Goal: Task Accomplishment & Management: Use online tool/utility

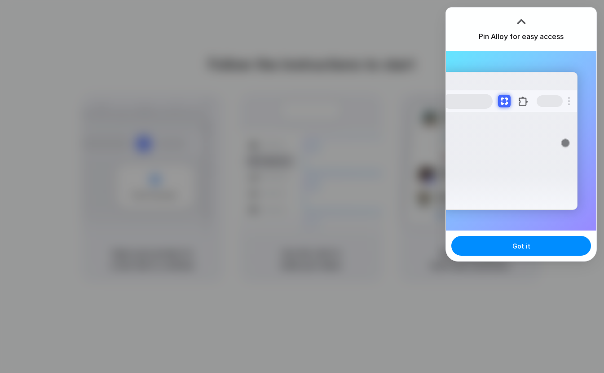
click at [520, 19] on div at bounding box center [521, 21] width 13 height 13
click at [517, 46] on div "Pin Alloy for easy access" at bounding box center [521, 29] width 151 height 43
click at [518, 38] on h3 "Pin Alloy for easy access" at bounding box center [521, 36] width 85 height 11
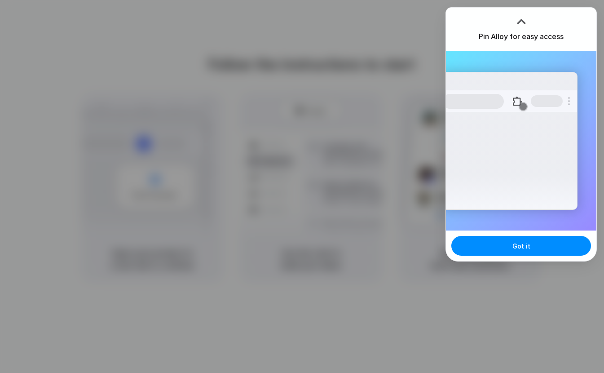
click at [518, 103] on button at bounding box center [518, 101] width 16 height 16
drag, startPoint x: 585, startPoint y: 20, endPoint x: 565, endPoint y: 57, distance: 41.6
click at [302, 187] on div at bounding box center [302, 187] width 0 height 0
click at [530, 243] on button "Got it" at bounding box center [522, 246] width 140 height 20
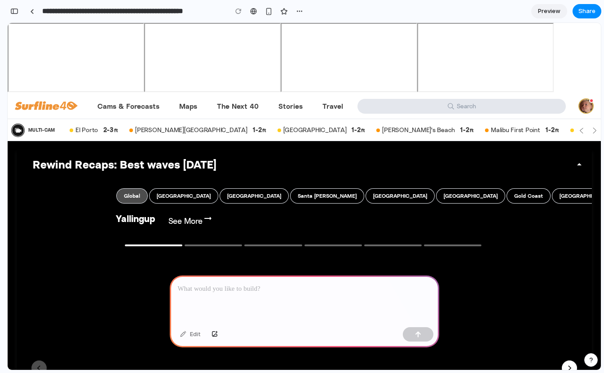
click at [290, 289] on p at bounding box center [304, 289] width 253 height 11
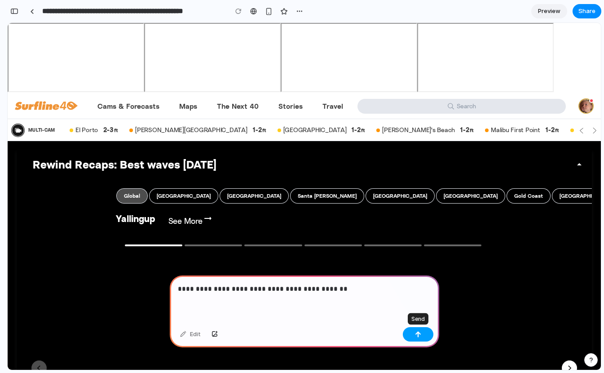
click at [426, 334] on button "button" at bounding box center [418, 334] width 31 height 14
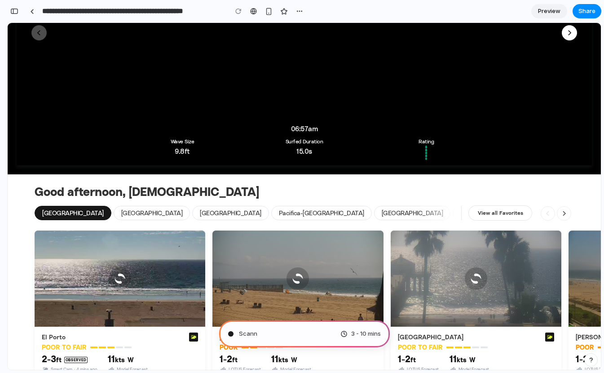
scroll to position [373, 0]
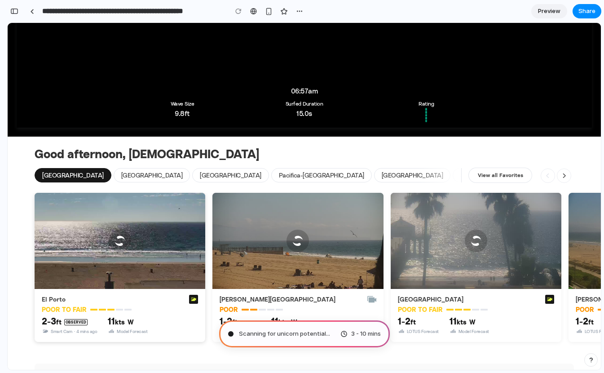
click at [182, 318] on div "2-3 ft Observed Smart Cam · 4 mins ago 11 KTS W Model Forecast" at bounding box center [120, 324] width 156 height 19
click at [168, 307] on div "POOR TO FAIR" at bounding box center [120, 310] width 156 height 8
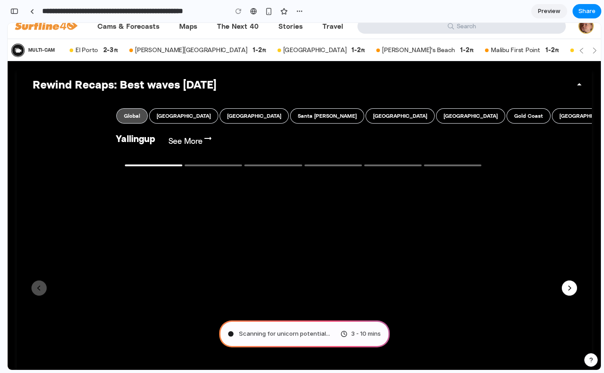
scroll to position [0, 0]
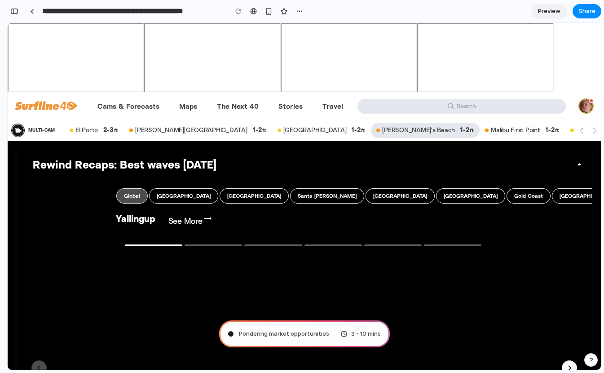
click at [382, 129] on span "[PERSON_NAME]'s Beach" at bounding box center [421, 130] width 78 height 8
type input "**********"
